Goal: Transaction & Acquisition: Download file/media

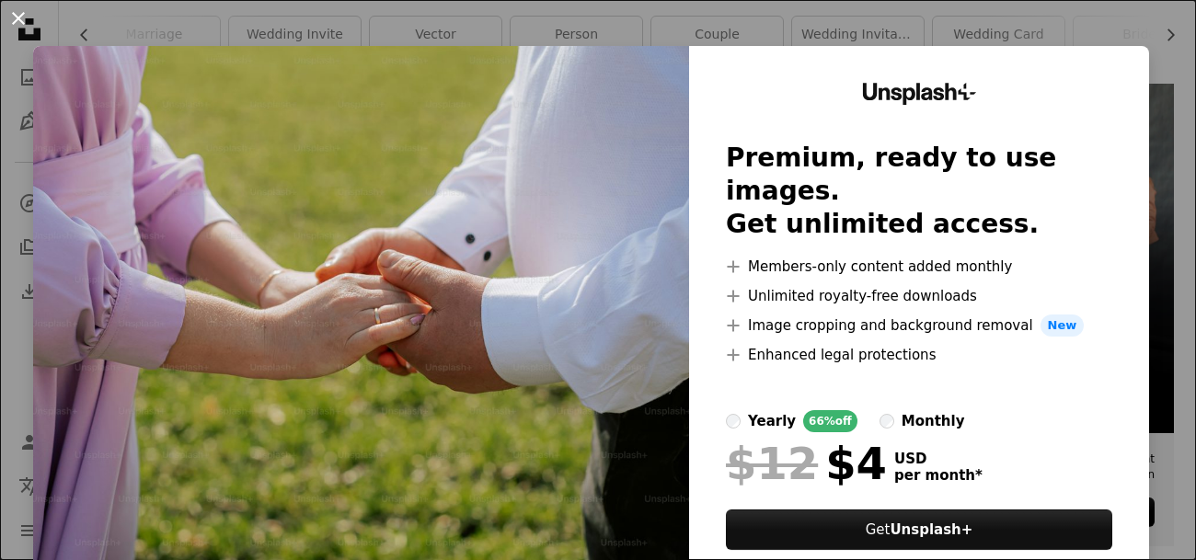
click at [22, 17] on button "An X shape" at bounding box center [18, 18] width 22 height 22
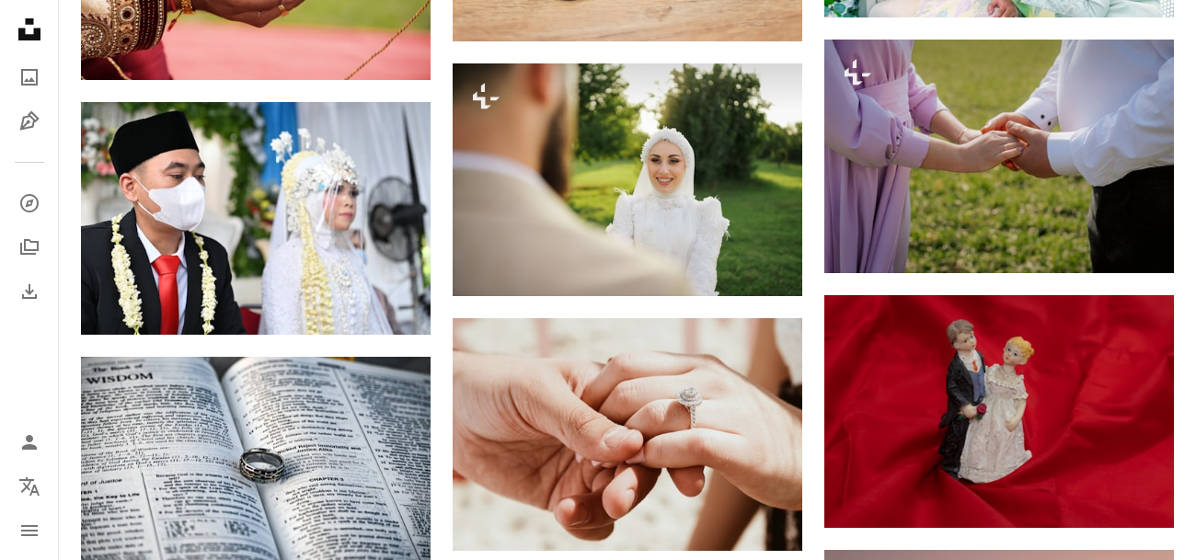
scroll to position [1541, 0]
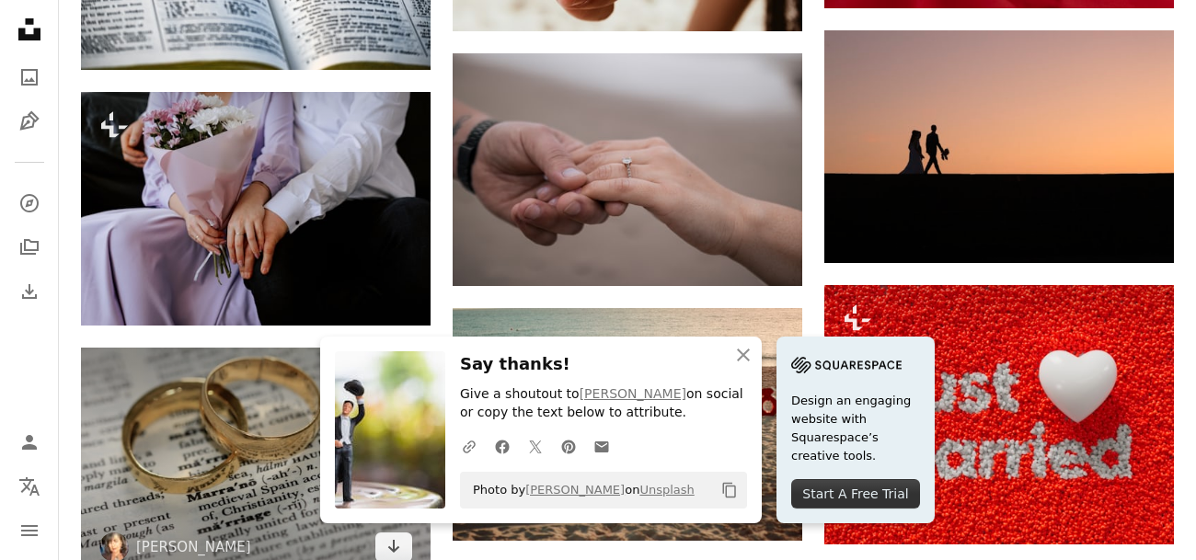
scroll to position [1722, 0]
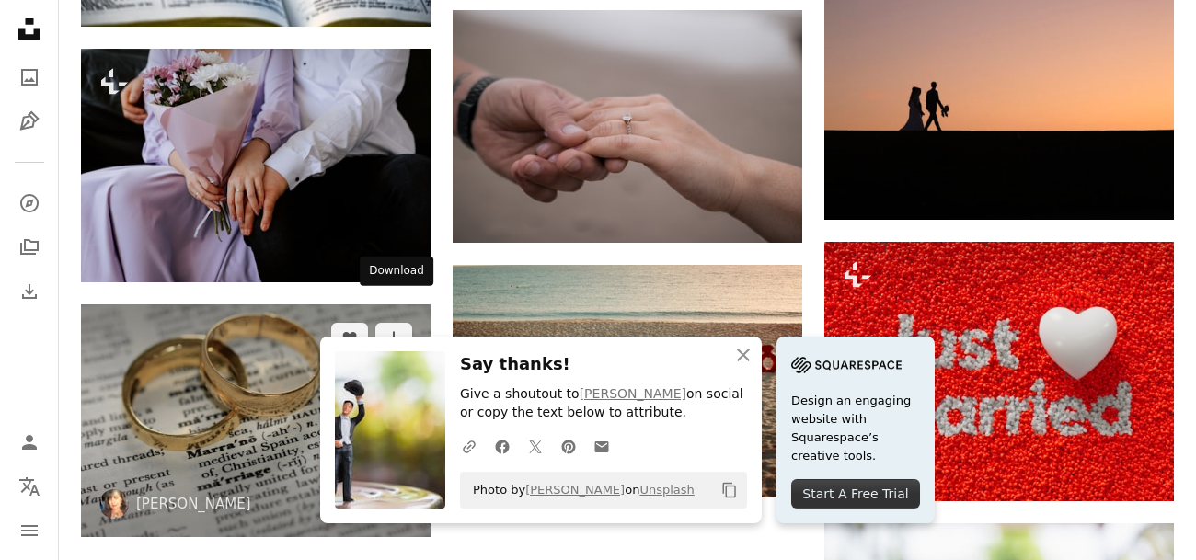
click at [391, 492] on icon "Arrow pointing down" at bounding box center [393, 503] width 15 height 22
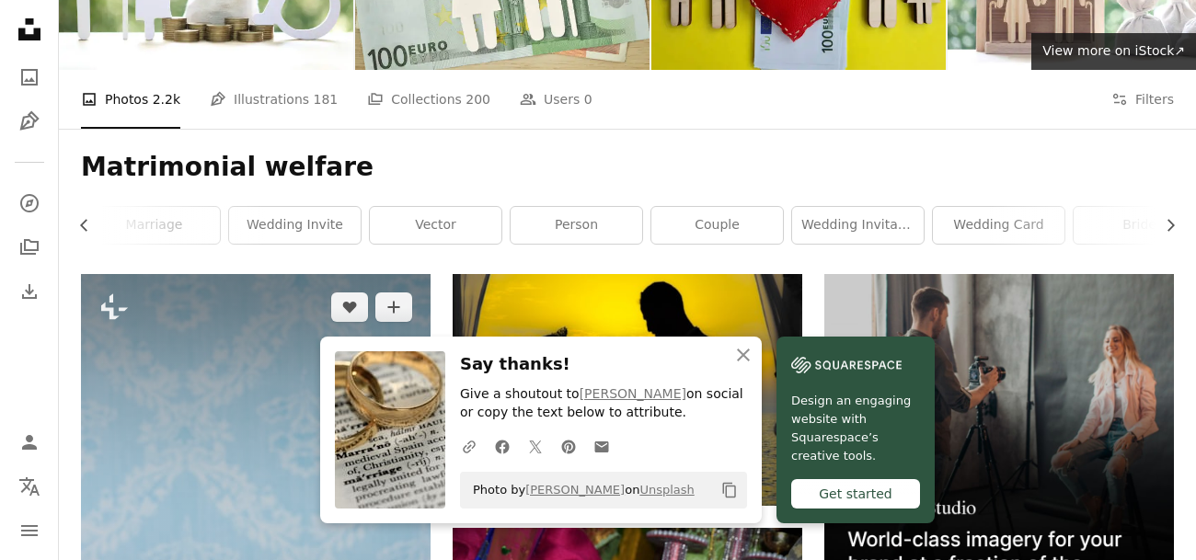
scroll to position [0, 0]
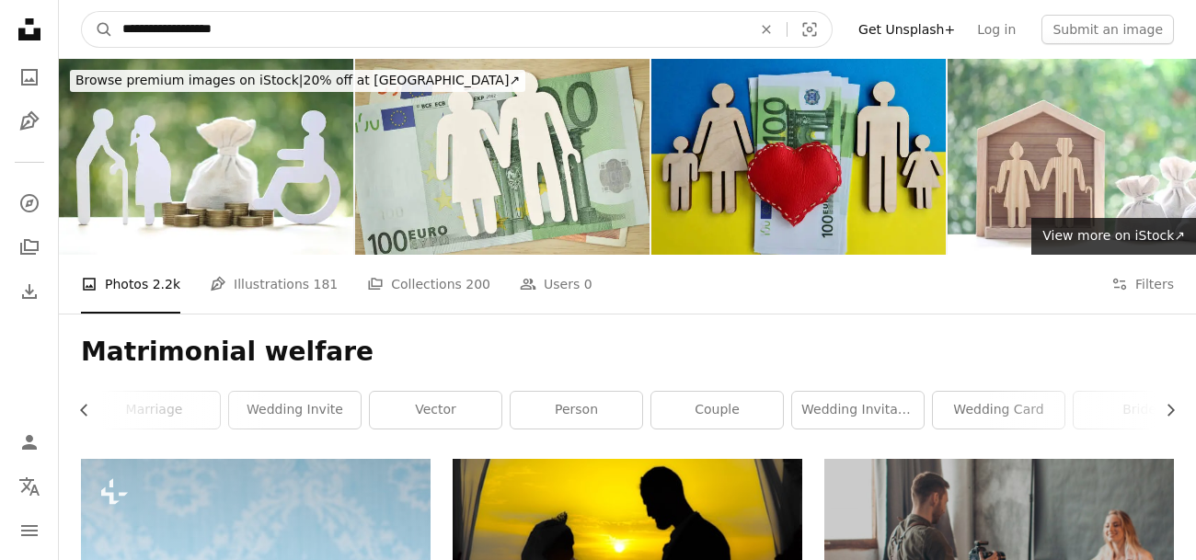
drag, startPoint x: 365, startPoint y: 21, endPoint x: 41, endPoint y: 19, distance: 323.8
paste input "Find visuals sitewide"
type input "**********"
click at [82, 12] on button "A magnifying glass" at bounding box center [97, 29] width 31 height 35
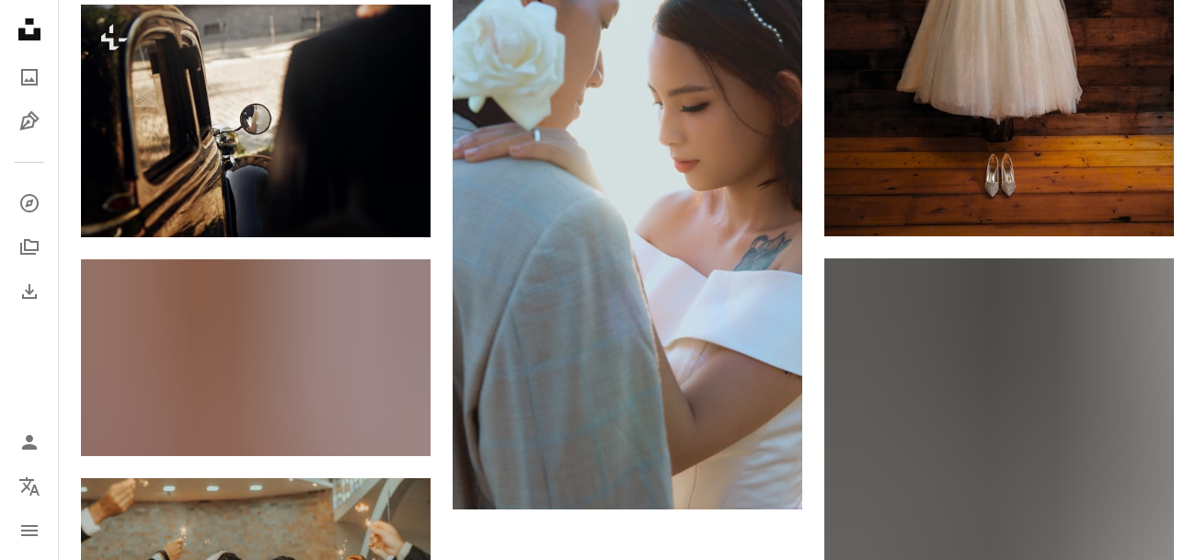
scroll to position [2709, 0]
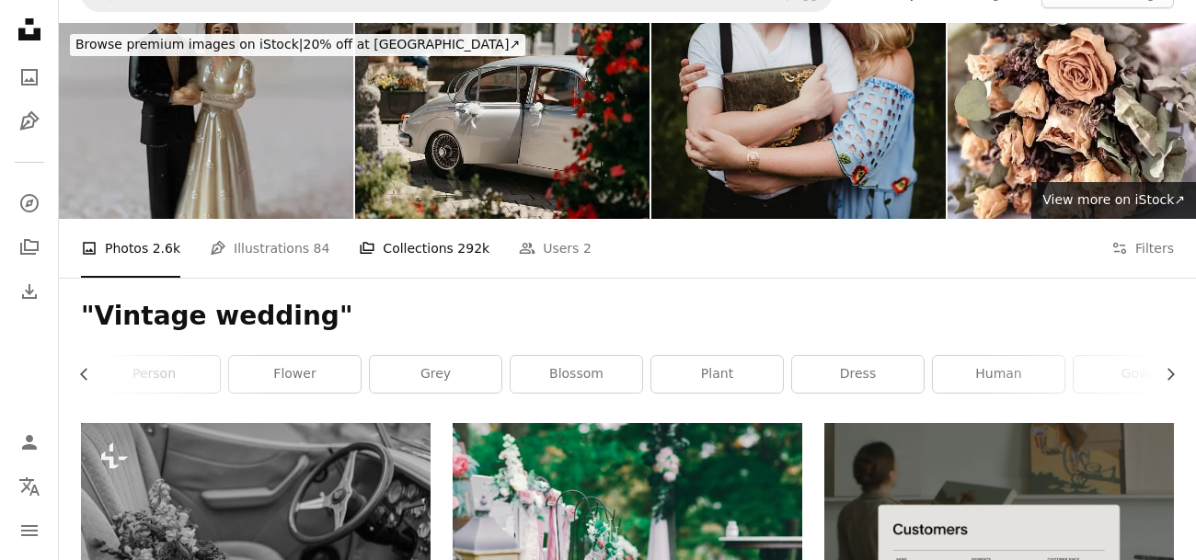
scroll to position [0, 0]
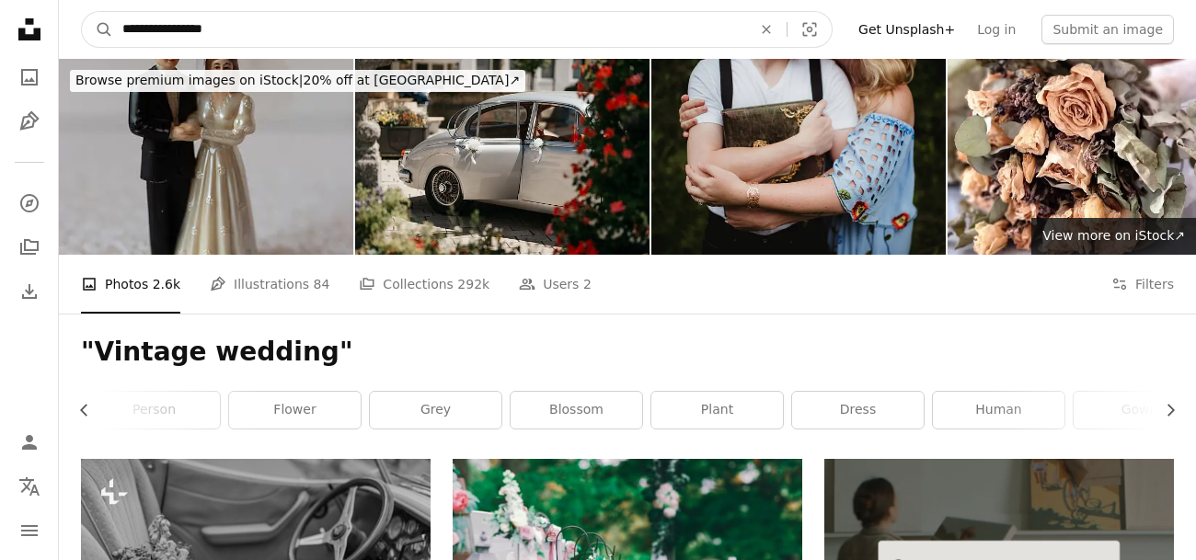
drag, startPoint x: 392, startPoint y: 29, endPoint x: 76, endPoint y: 22, distance: 315.6
click at [77, 22] on nav "**********" at bounding box center [627, 29] width 1137 height 59
paste input "Find visuals sitewide"
type input "**********"
click at [82, 12] on button "A magnifying glass" at bounding box center [97, 29] width 31 height 35
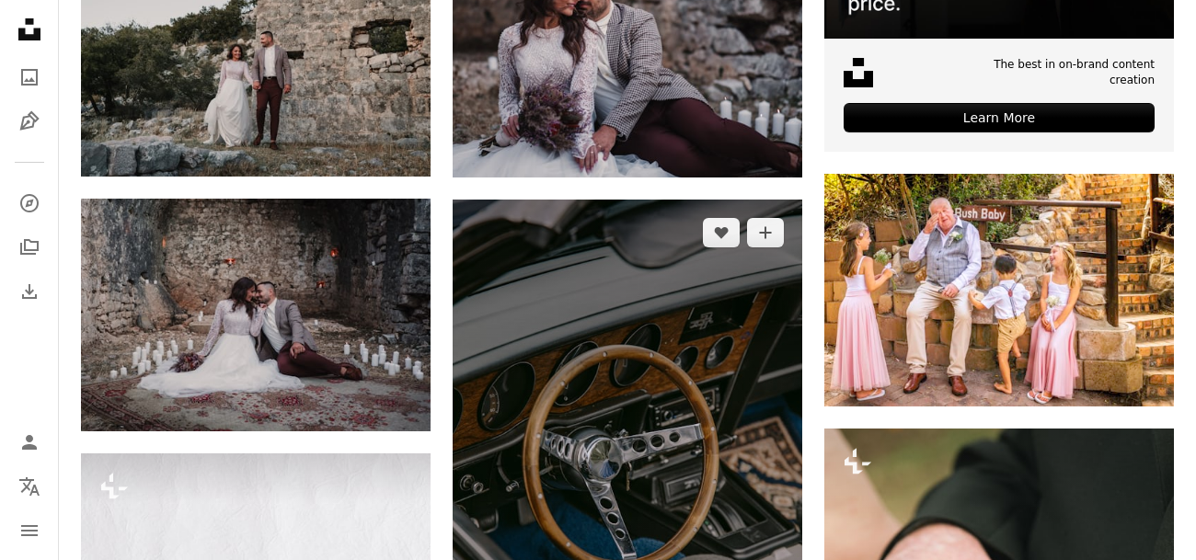
scroll to position [510, 0]
